Goal: Task Accomplishment & Management: Use online tool/utility

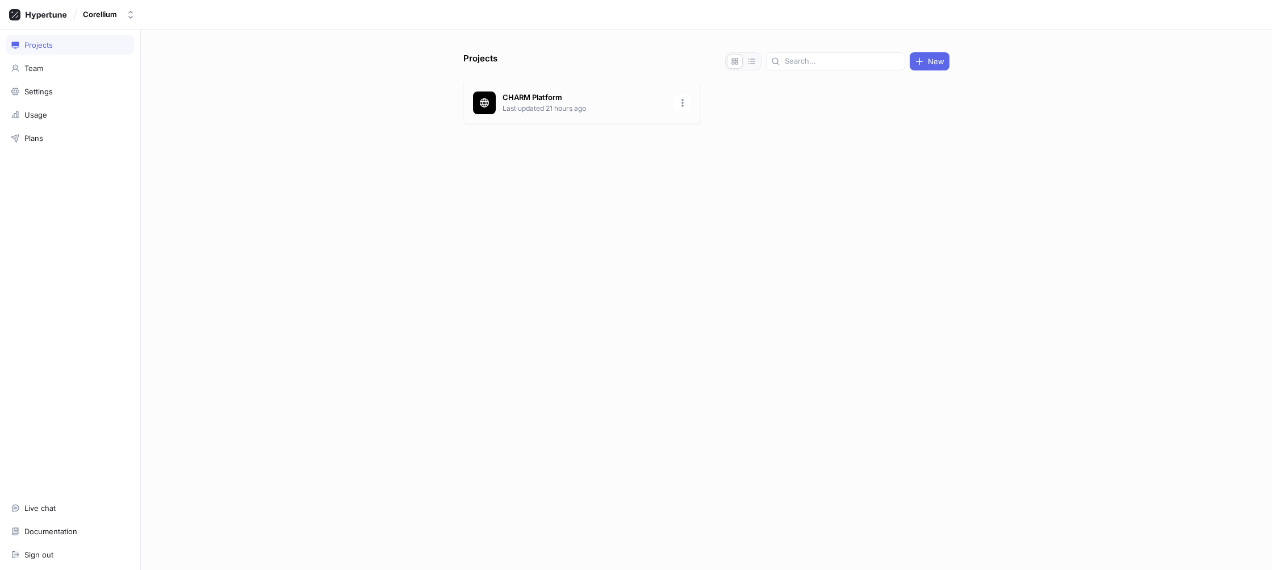
click at [600, 99] on p "CHARM Platform" at bounding box center [585, 97] width 165 height 11
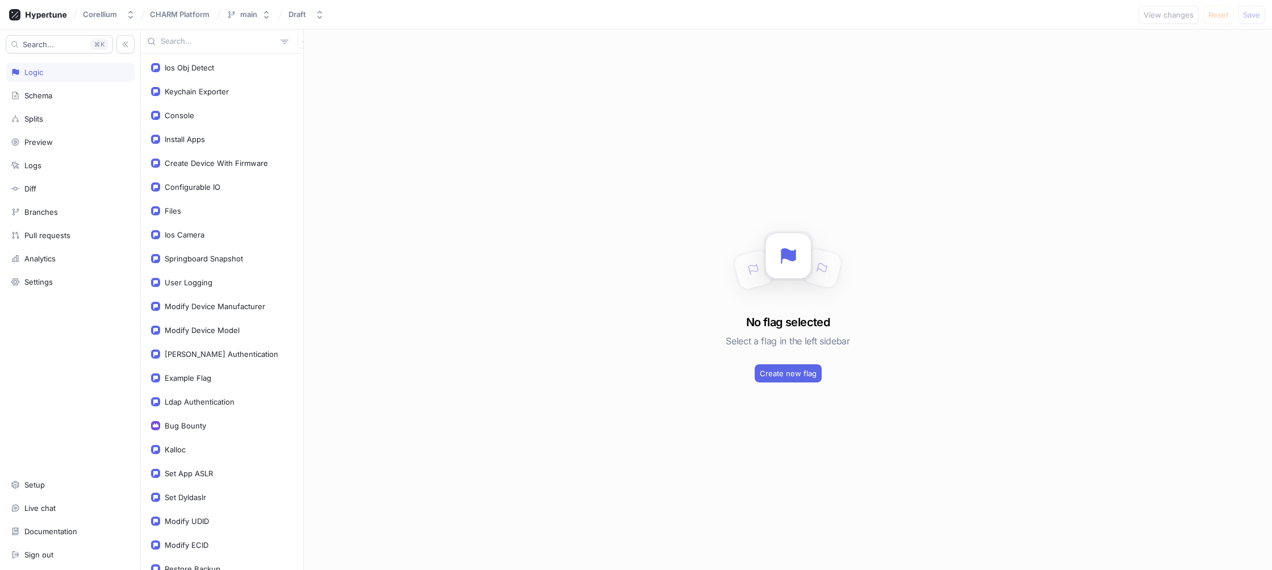
click at [177, 40] on input "text" at bounding box center [218, 41] width 115 height 11
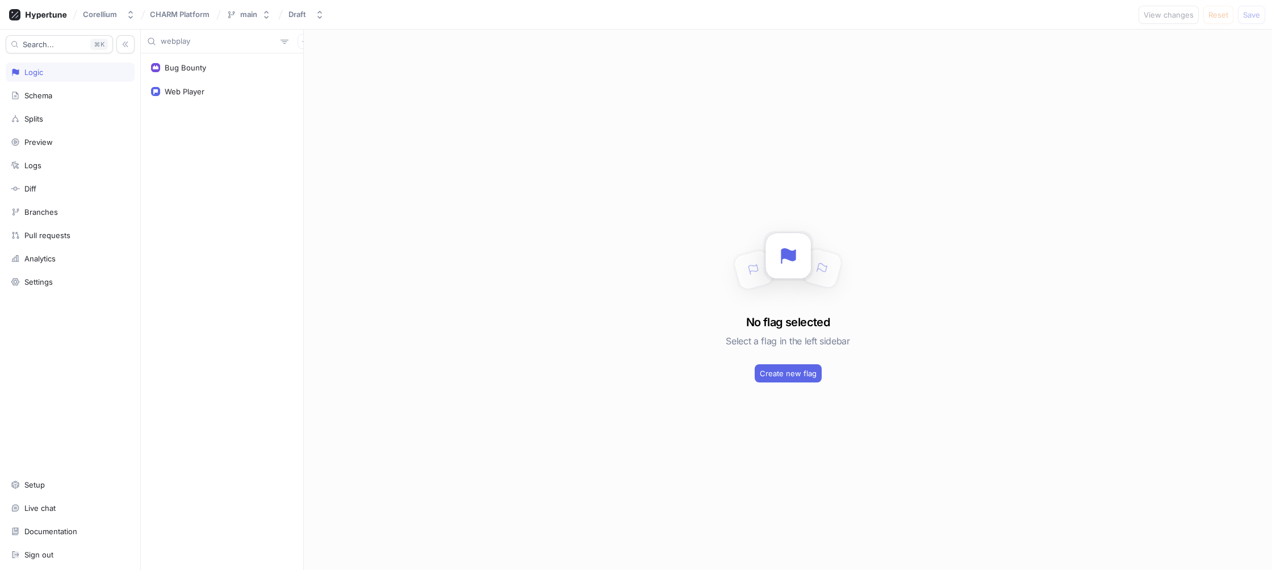
type input "webplay"
click at [187, 99] on div "Web Player" at bounding box center [222, 311] width 162 height 516
click at [190, 65] on div "Web Player" at bounding box center [185, 67] width 40 height 9
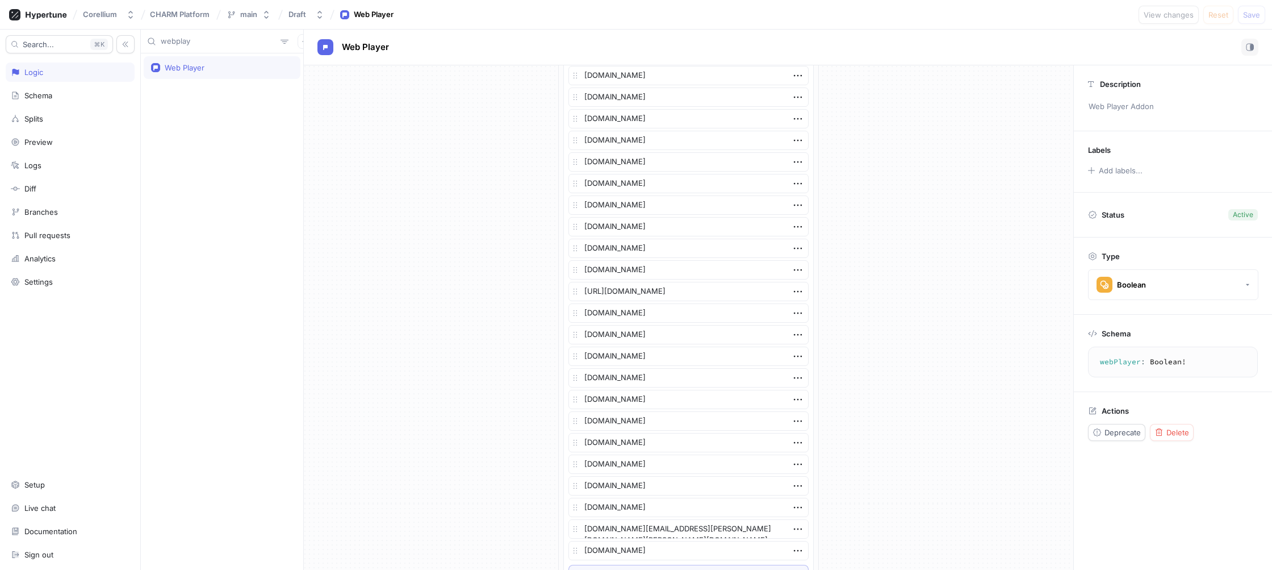
scroll to position [159, 0]
click at [498, 261] on div "If Context > Domain > Name is one of List [DOMAIN_NAME] [DOMAIN_NAME] [DOMAIN_N…" at bounding box center [689, 521] width 770 height 1230
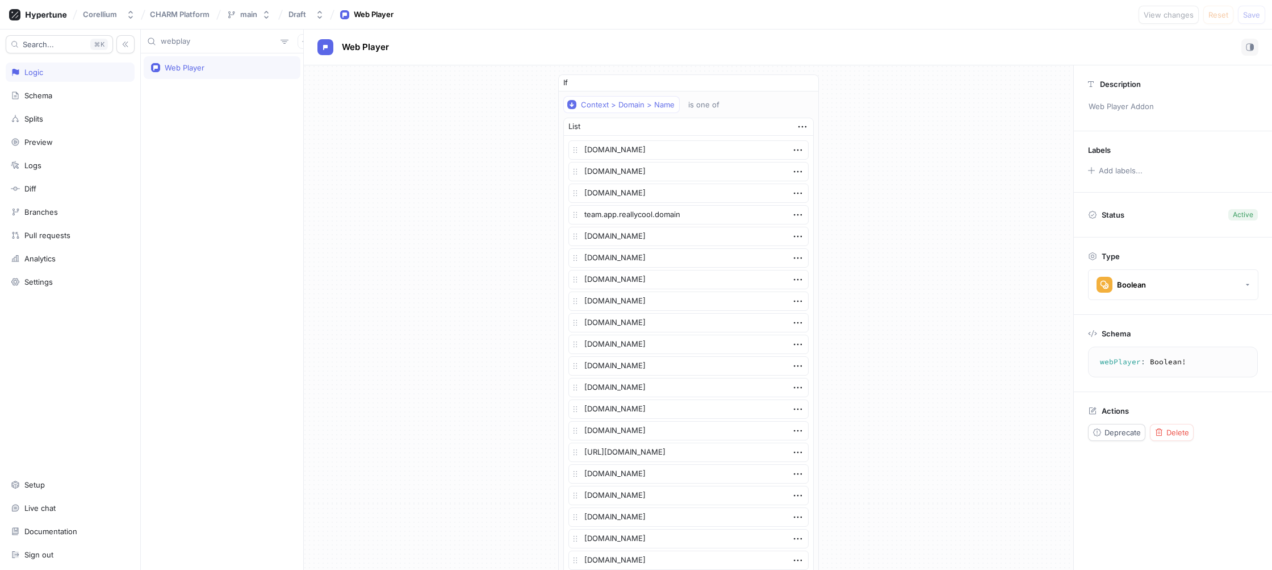
type textarea "x"
click at [214, 39] on input "webplay" at bounding box center [218, 41] width 115 height 11
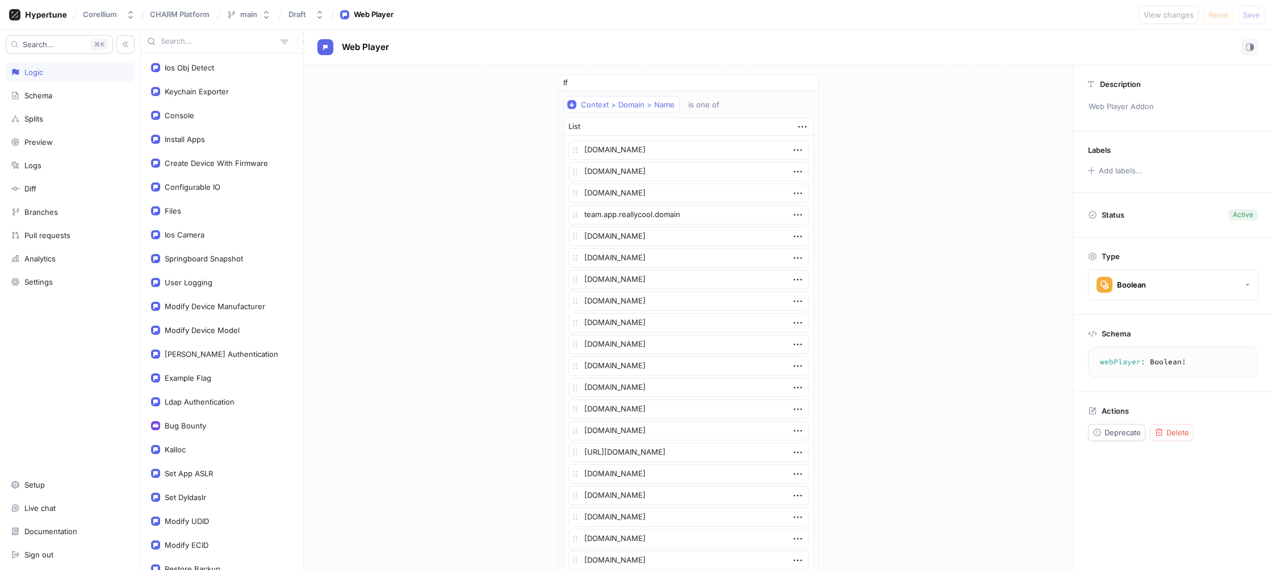
type textarea "x"
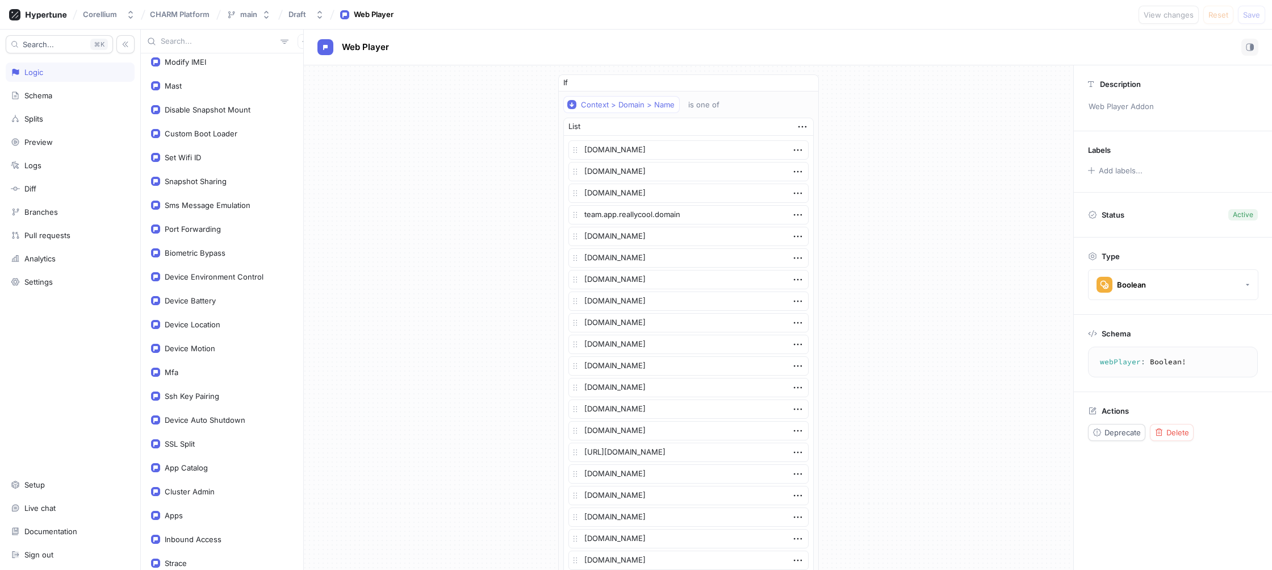
scroll to position [1263, 0]
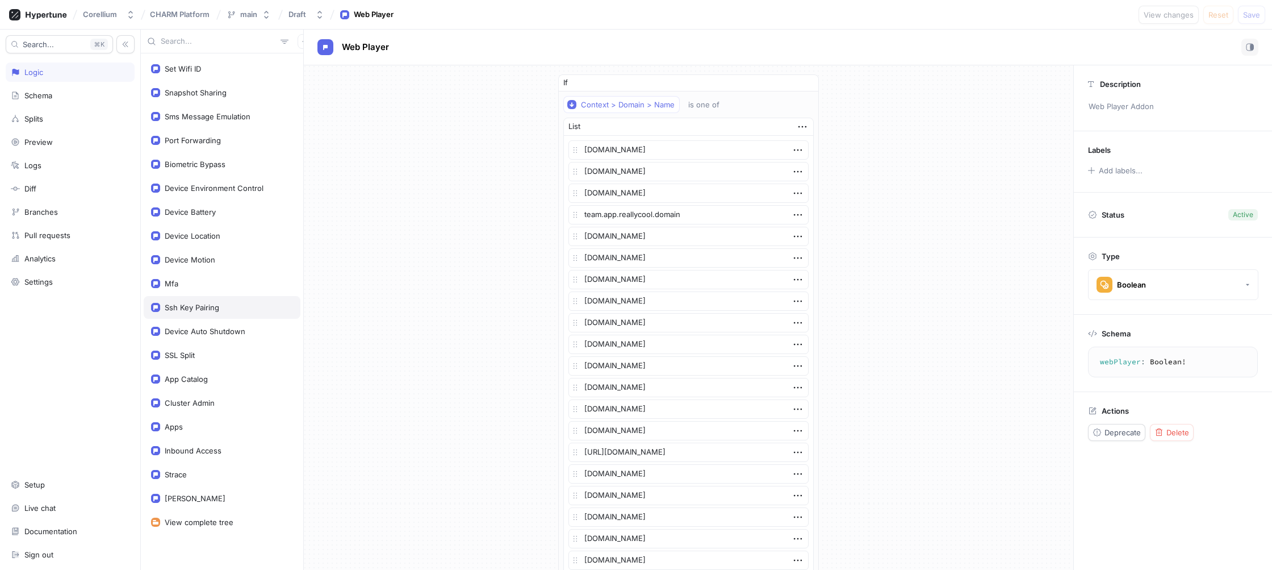
type textarea "x"
click at [195, 303] on div "Ssh Key Pairing" at bounding box center [192, 307] width 55 height 9
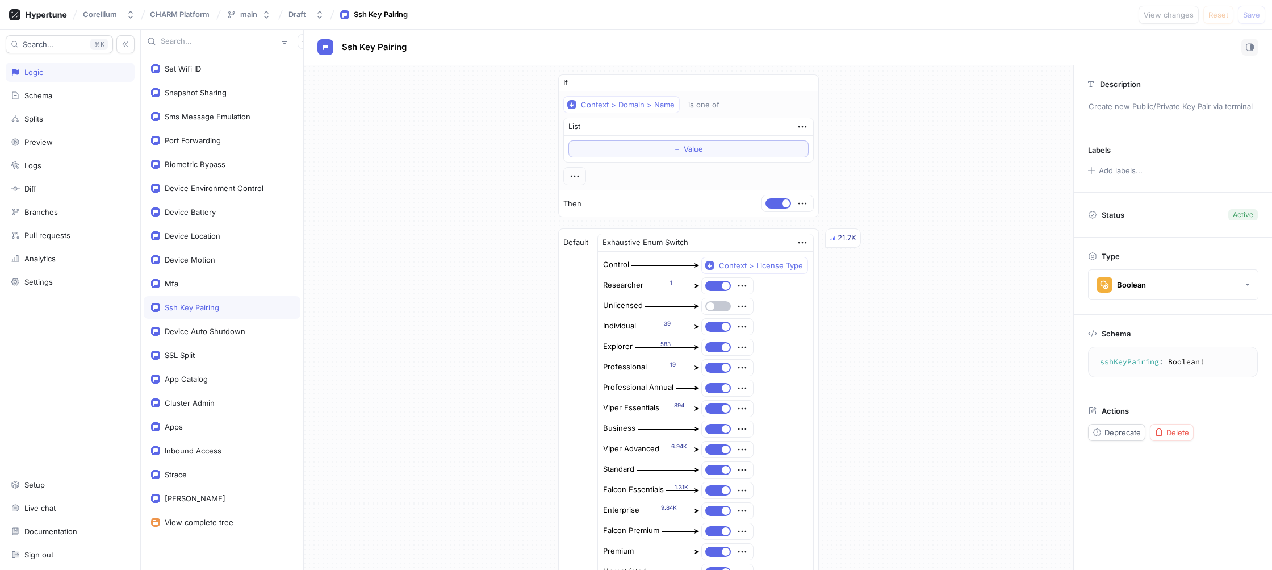
click at [215, 336] on div "Device Auto Shutdown" at bounding box center [222, 331] width 157 height 23
type textarea "deviceAutoShutdown: Boolean!"
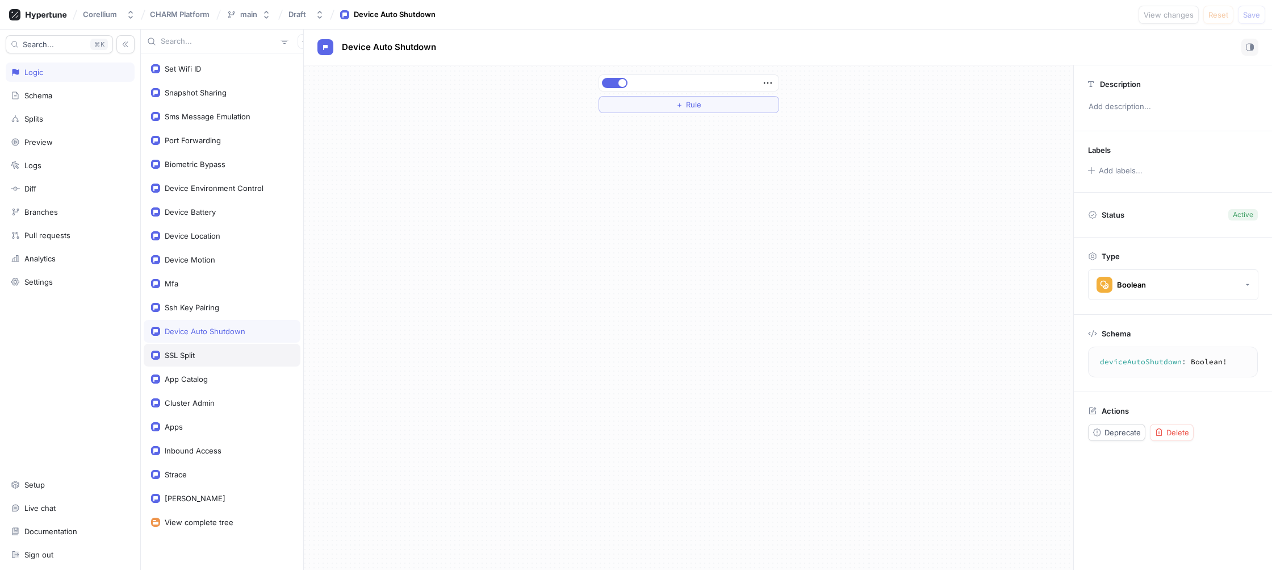
drag, startPoint x: 222, startPoint y: 345, endPoint x: 240, endPoint y: 366, distance: 27.8
click at [222, 345] on div "SSL Split" at bounding box center [222, 355] width 157 height 23
type textarea "x"
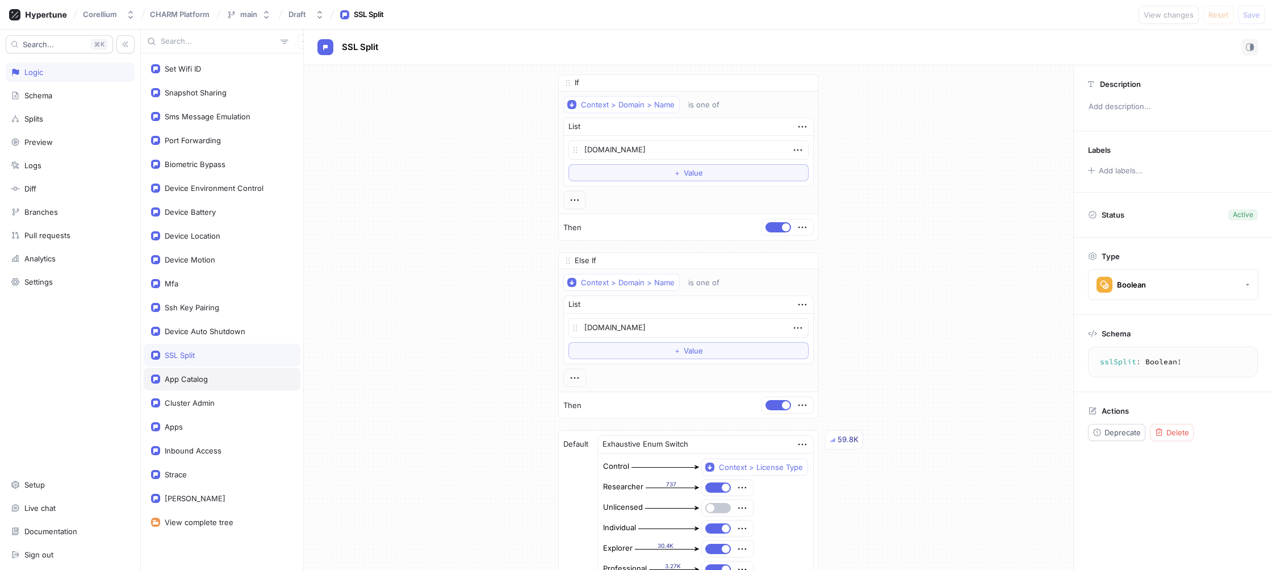
click at [247, 375] on div "App Catalog" at bounding box center [222, 378] width 142 height 9
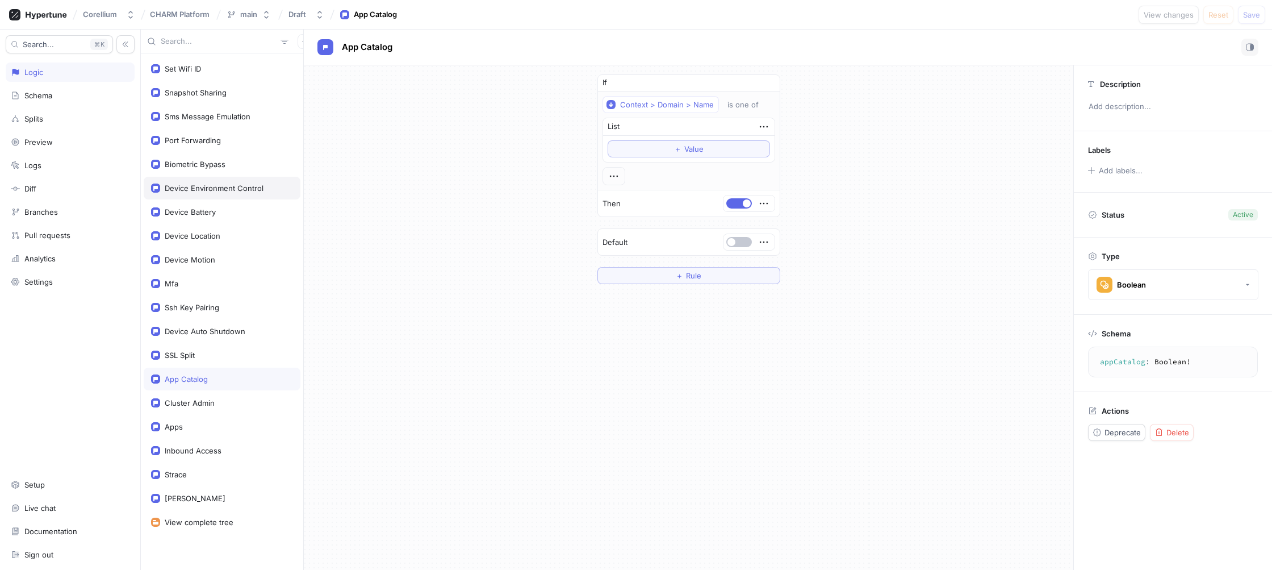
click at [192, 198] on div "Device Environment Control" at bounding box center [222, 188] width 157 height 23
type textarea "deviceEnvironmentControl: Boolean!"
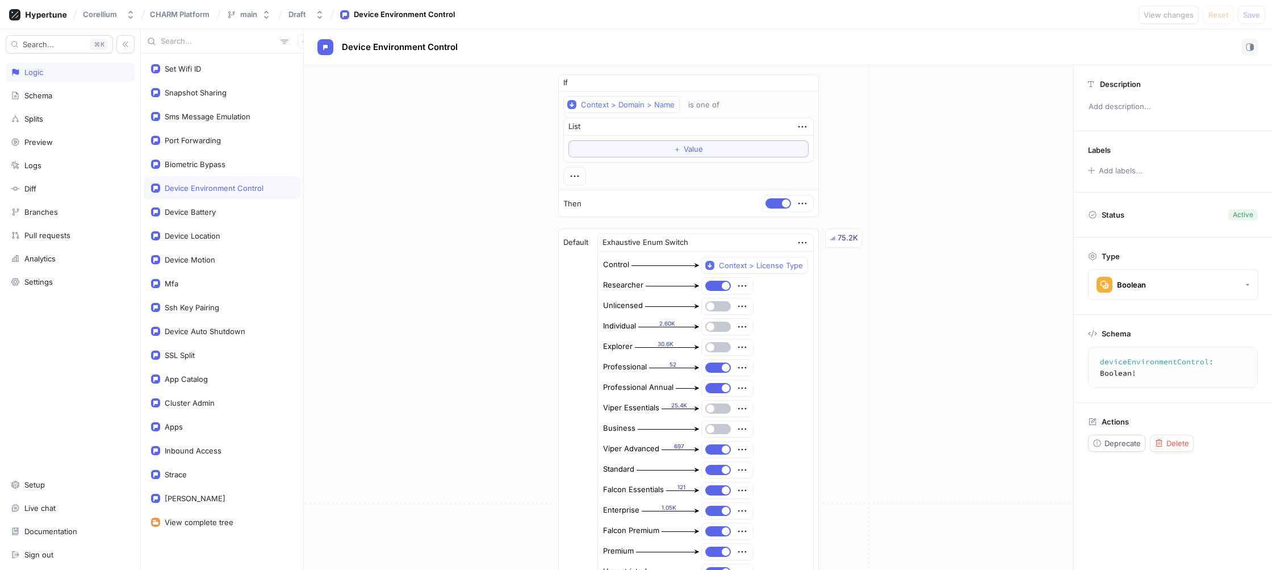
click at [512, 314] on div "If Context > Domain > Name is one of List ＋ Value Then Default Exhaustive Enum …" at bounding box center [689, 387] width 770 height 645
